Goal: Check status

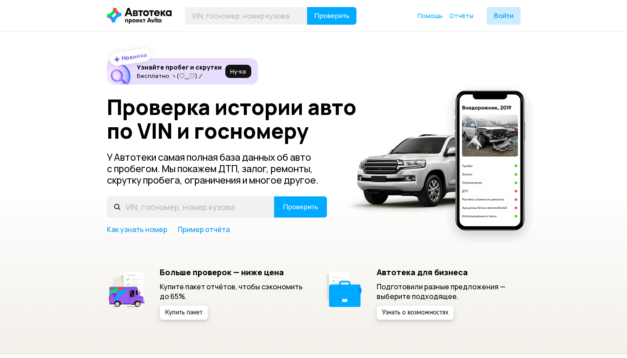
click at [265, 26] on header "Проверить Помощь Отчёты Войти" at bounding box center [313, 15] width 627 height 31
click at [261, 14] on input "text" at bounding box center [246, 16] width 123 height 18
paste input "У433НР93"
type input "У433НР93"
click at [336, 18] on span "Проверить" at bounding box center [331, 15] width 35 height 7
